Goal: Task Accomplishment & Management: Use online tool/utility

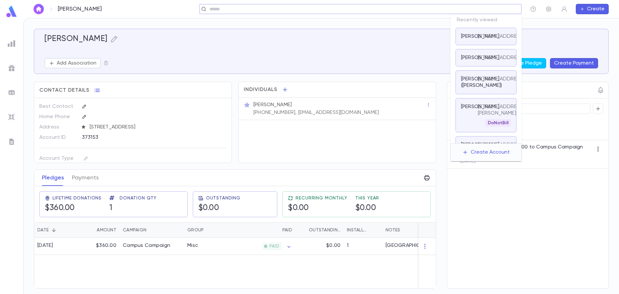
click at [500, 9] on input "text" at bounding box center [358, 9] width 301 height 6
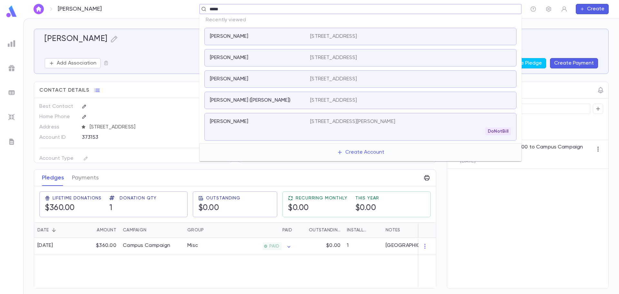
type input "*****"
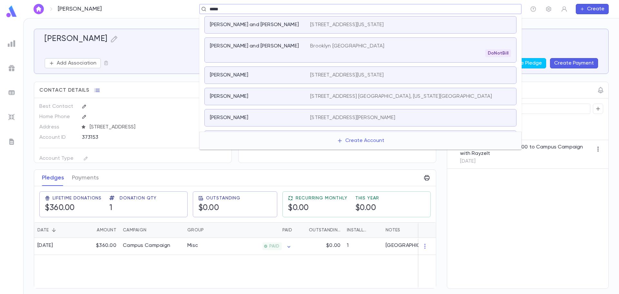
click at [281, 55] on div "[PERSON_NAME] and [PERSON_NAME]" at bounding box center [260, 50] width 100 height 14
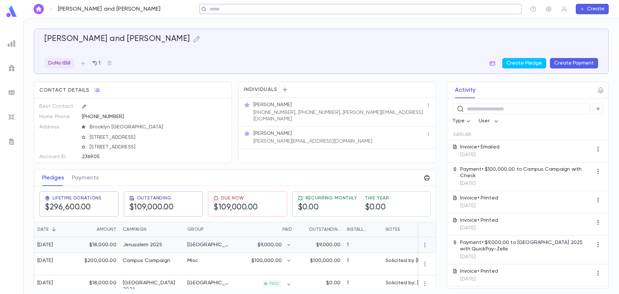
click at [226, 243] on div "[GEOGRAPHIC_DATA]" at bounding box center [208, 245] width 48 height 16
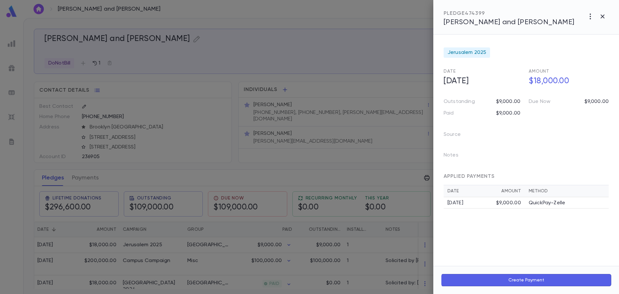
click at [395, 66] on div at bounding box center [309, 147] width 619 height 294
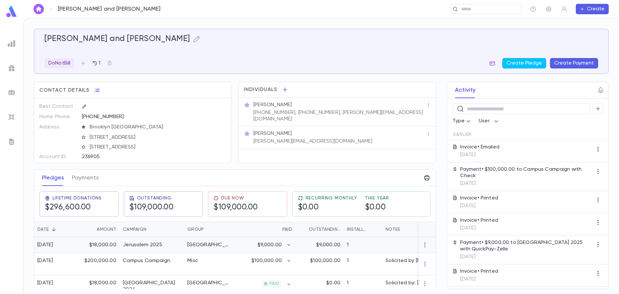
click at [369, 246] on div "1" at bounding box center [362, 245] width 39 height 16
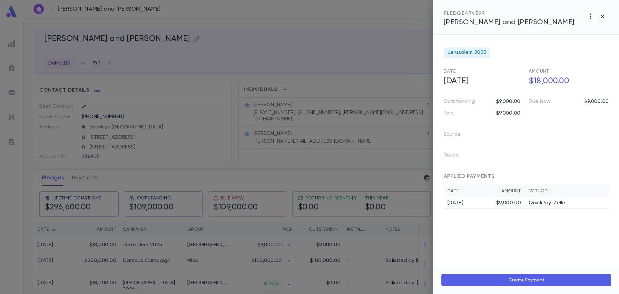
click at [588, 18] on icon "button" at bounding box center [590, 17] width 8 height 8
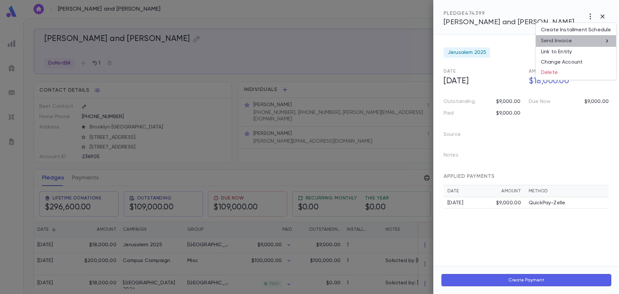
click at [575, 42] on li "Send Invoice" at bounding box center [576, 41] width 80 height 12
click at [602, 53] on li "Print" at bounding box center [602, 53] width 23 height 12
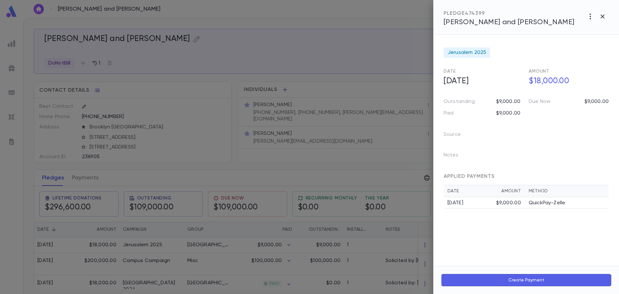
click at [373, 10] on div at bounding box center [309, 147] width 619 height 294
